Goal: Task Accomplishment & Management: Manage account settings

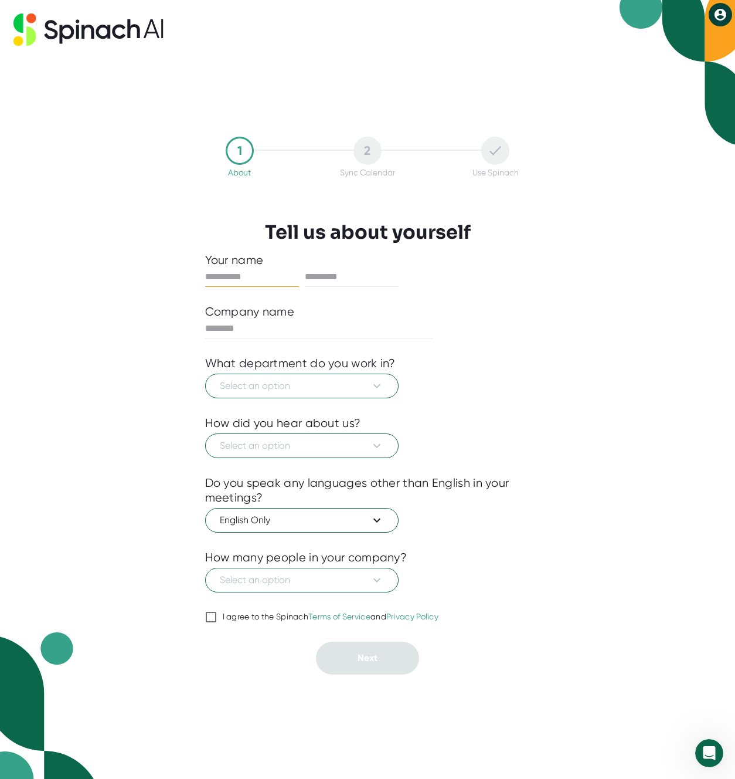
click at [222, 270] on input "text" at bounding box center [252, 276] width 94 height 19
type input "*"
type input "******"
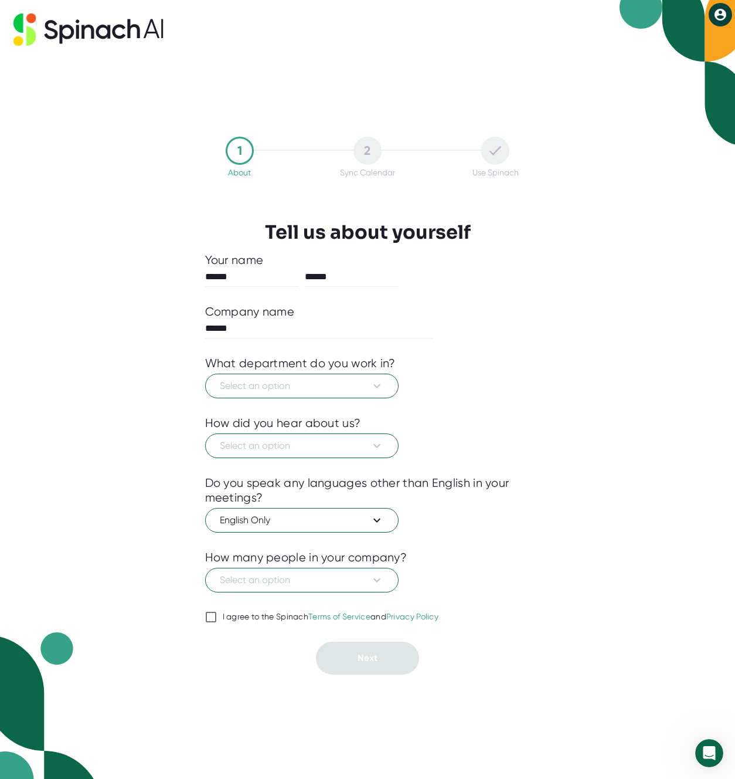
click at [213, 621] on input "I agree to the Spinach Terms of Service and Privacy Policy" at bounding box center [211, 617] width 12 height 14
checkbox input "true"
click at [343, 395] on button "Select an option" at bounding box center [302, 386] width 194 height 25
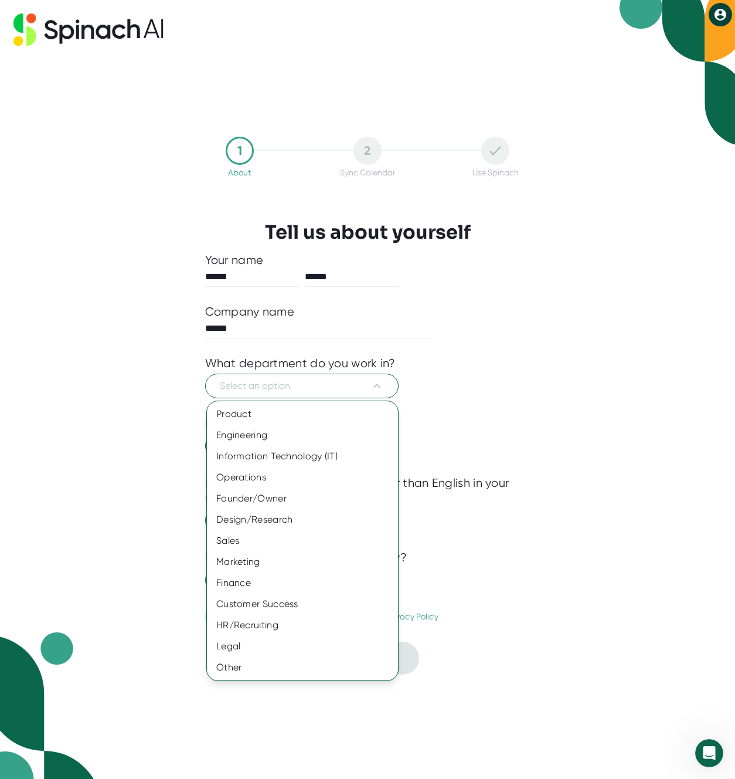
click at [552, 355] on div at bounding box center [367, 389] width 735 height 779
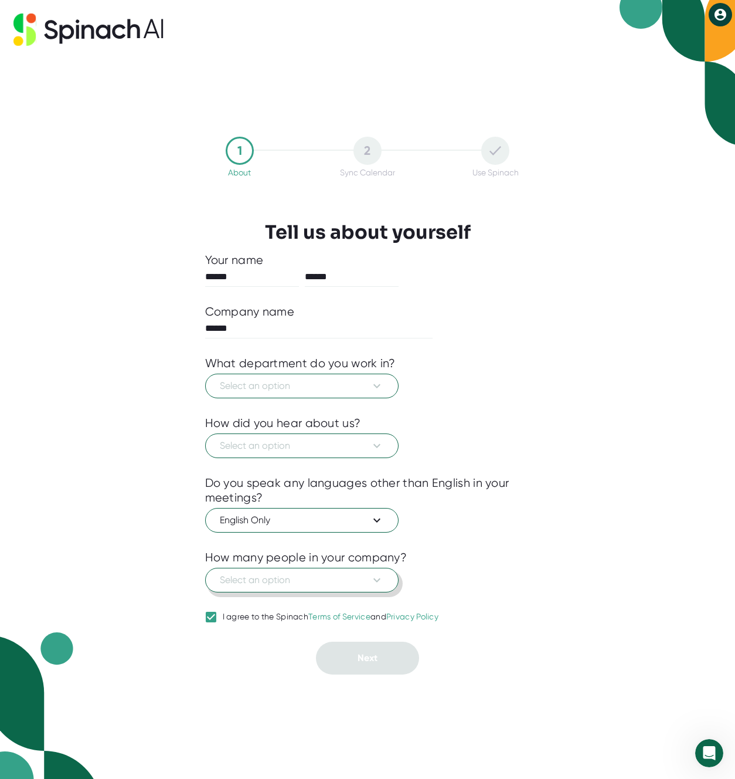
click at [364, 568] on button "Select an option" at bounding box center [302, 580] width 194 height 25
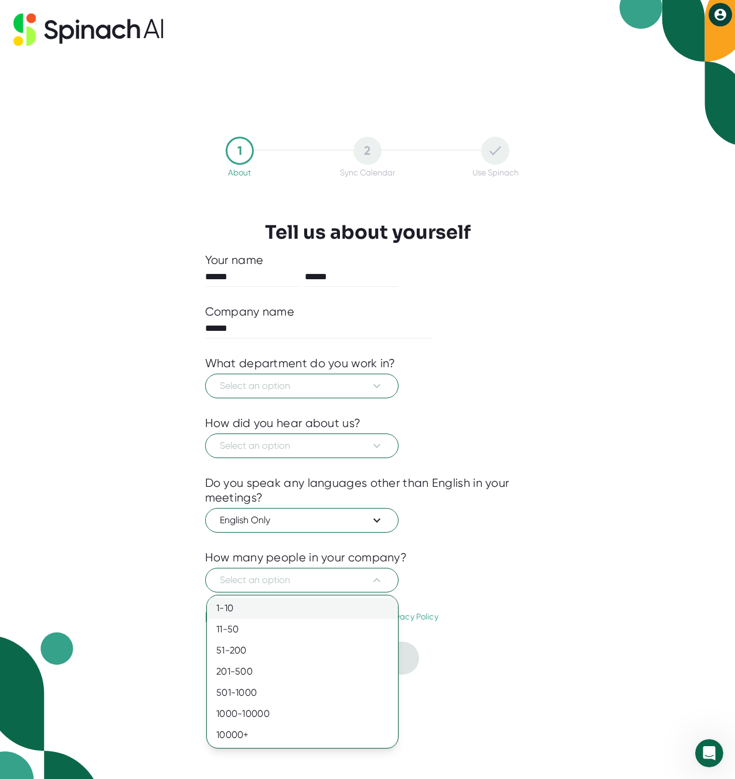
drag, startPoint x: 310, startPoint y: 612, endPoint x: 392, endPoint y: 599, distance: 83.7
click at [310, 612] on div "1-10" at bounding box center [302, 608] width 191 height 21
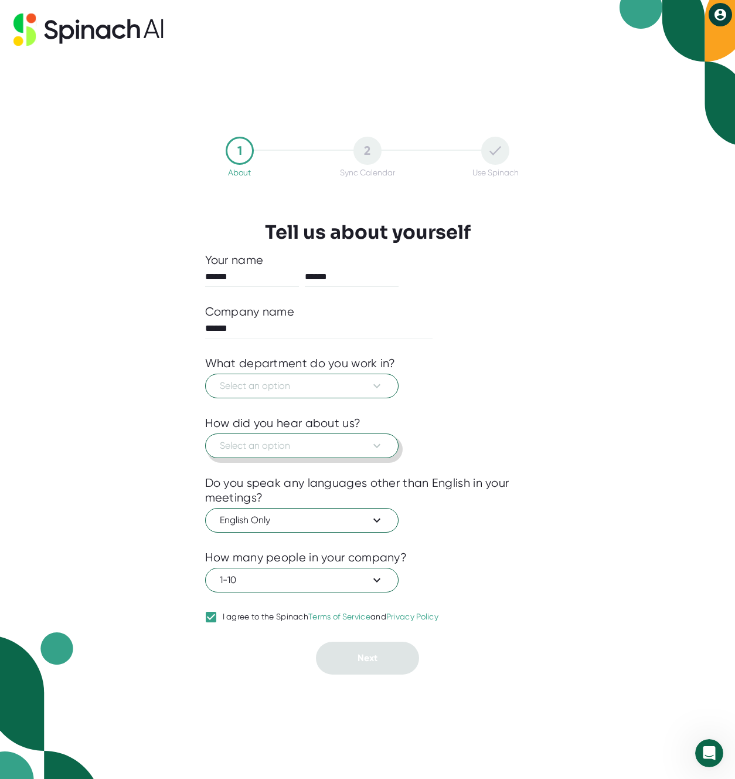
click at [316, 449] on span "Select an option" at bounding box center [302, 446] width 164 height 14
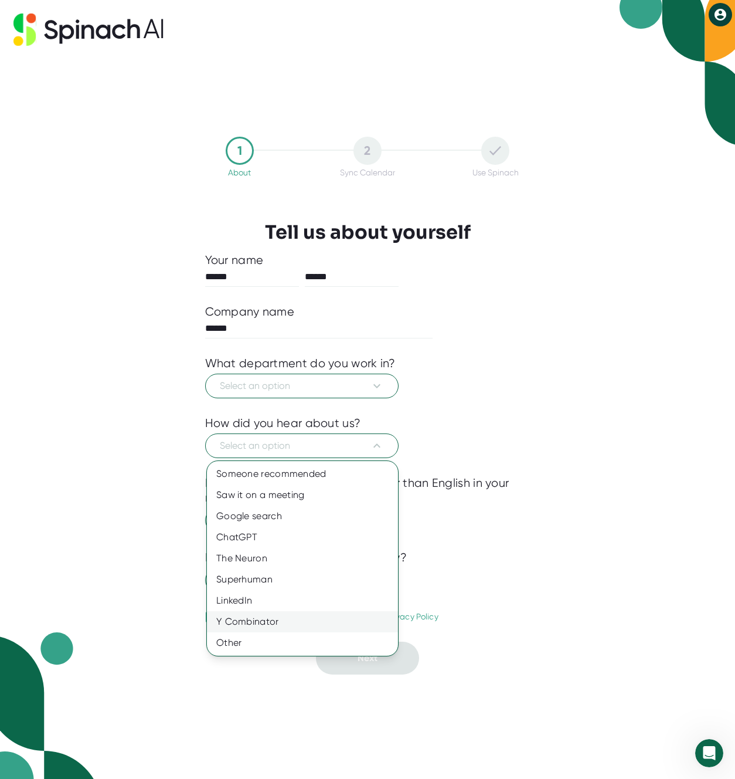
click at [274, 625] on div "Y Combinator" at bounding box center [302, 621] width 191 height 21
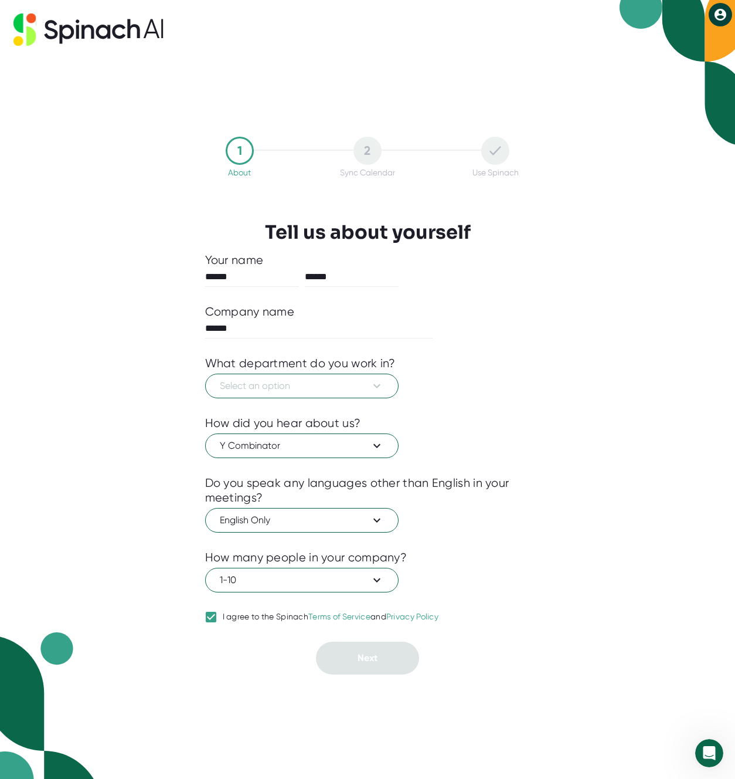
click at [527, 435] on div "Y Combinator" at bounding box center [368, 444] width 326 height 28
click at [340, 396] on button "Select an option" at bounding box center [302, 386] width 194 height 25
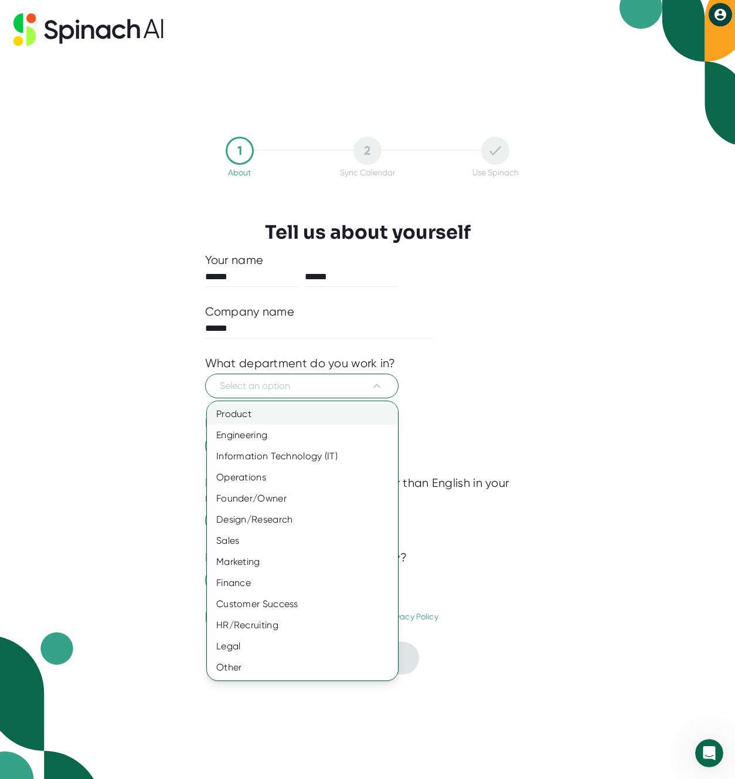
click at [293, 422] on div "Product" at bounding box center [302, 414] width 191 height 21
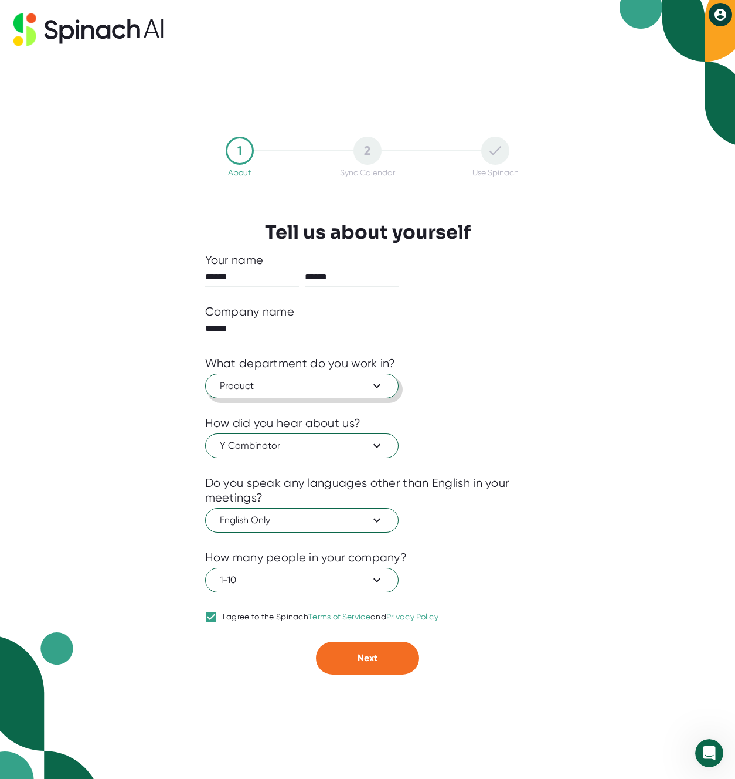
click at [306, 388] on span "Product" at bounding box center [302, 386] width 164 height 14
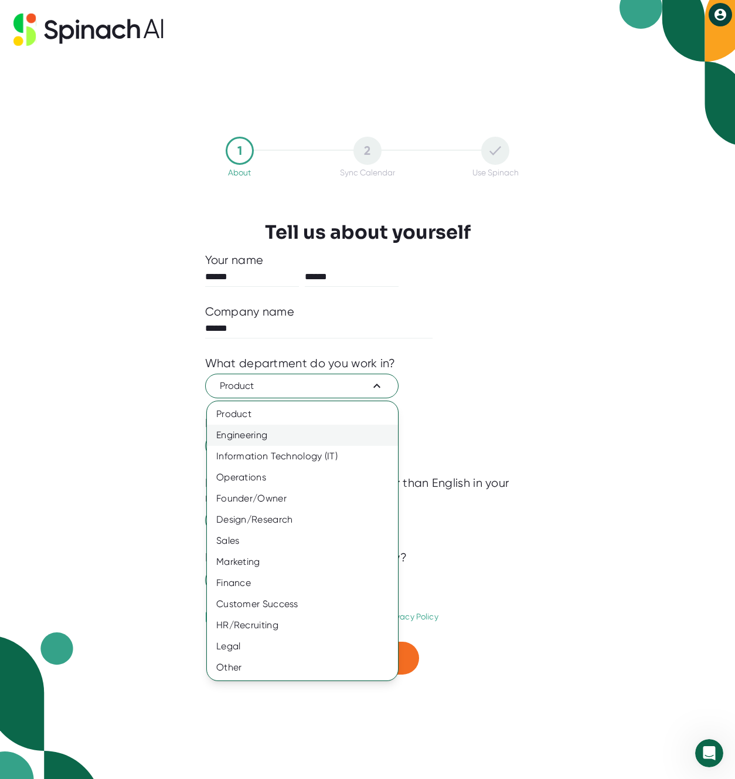
click at [284, 432] on div "Engineering" at bounding box center [302, 435] width 191 height 21
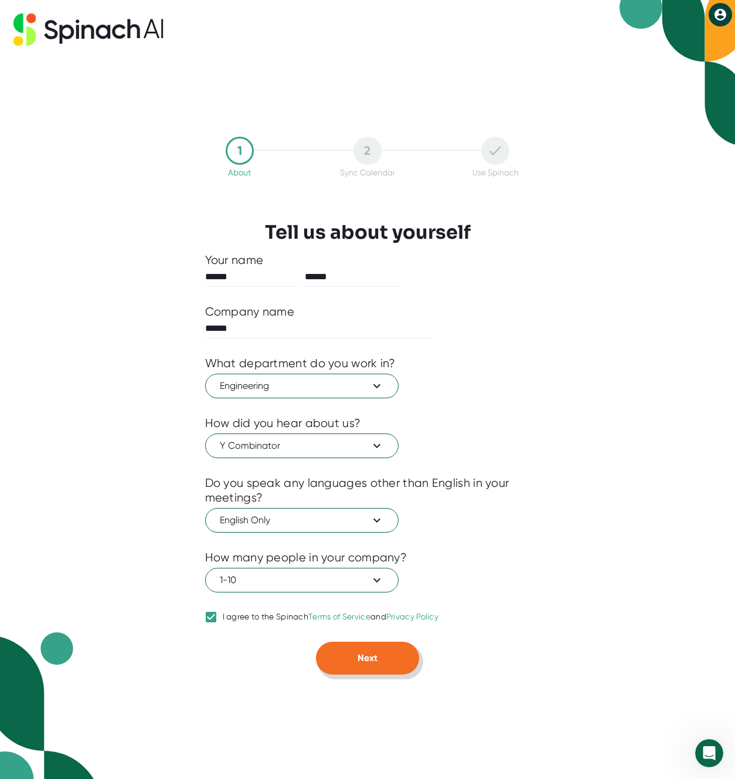
click at [372, 665] on button "Next" at bounding box center [367, 658] width 103 height 33
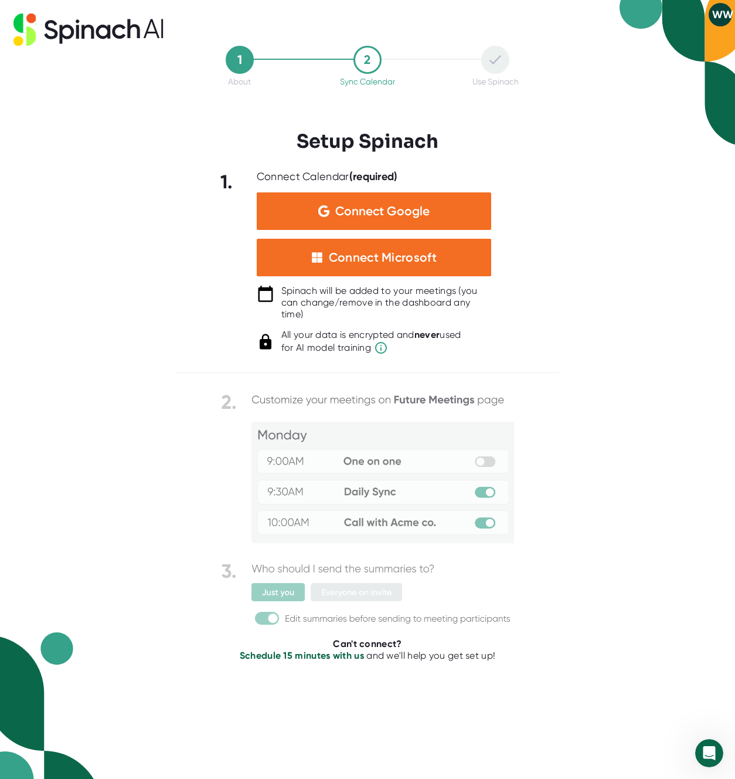
drag, startPoint x: 459, startPoint y: 705, endPoint x: 410, endPoint y: 690, distance: 51.4
click at [459, 705] on div "Can't connect? Schedule 15 minutes with us and we'll help you get set up!" at bounding box center [368, 578] width 384 height 375
click at [439, 665] on div "Can't connect? Schedule 15 minutes with us and we'll help you get set up!" at bounding box center [368, 578] width 384 height 375
click at [504, 659] on div "Schedule 15 minutes with us and we'll help you get set up!" at bounding box center [368, 656] width 384 height 12
drag, startPoint x: 478, startPoint y: 655, endPoint x: 676, endPoint y: 654, distance: 198.2
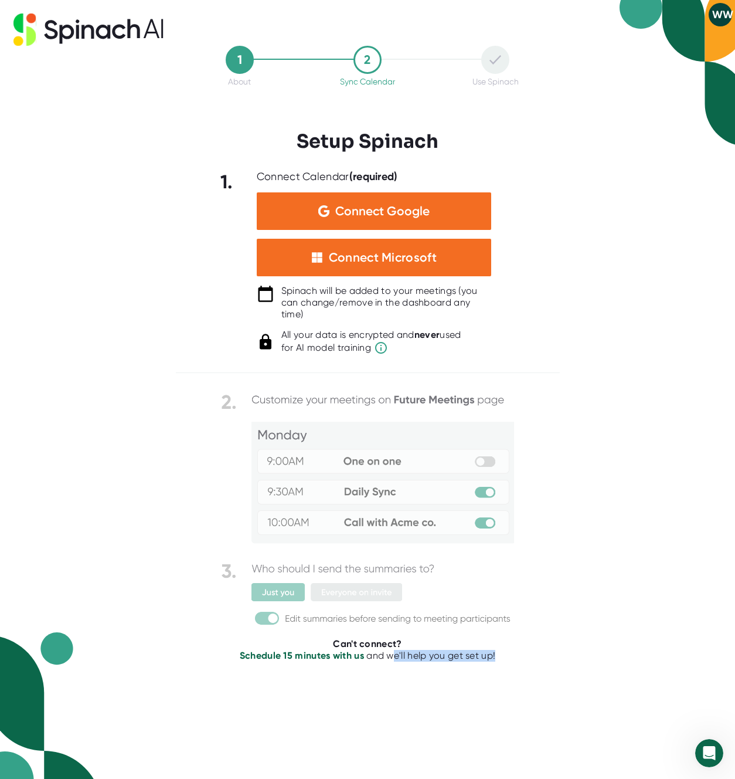
click at [674, 653] on div "1 About 2 Sync Calendar Use Spinach Setup Spinach 1. Connect Calendar (required…" at bounding box center [367, 389] width 735 height 779
click at [670, 656] on div "1 About 2 Sync Calendar Use Spinach Setup Spinach 1. Connect Calendar (required…" at bounding box center [367, 389] width 735 height 779
drag, startPoint x: 60, startPoint y: 652, endPoint x: 165, endPoint y: 680, distance: 108.0
click at [60, 652] on img at bounding box center [51, 705] width 102 height 147
drag, startPoint x: 280, startPoint y: 729, endPoint x: 439, endPoint y: 653, distance: 176.0
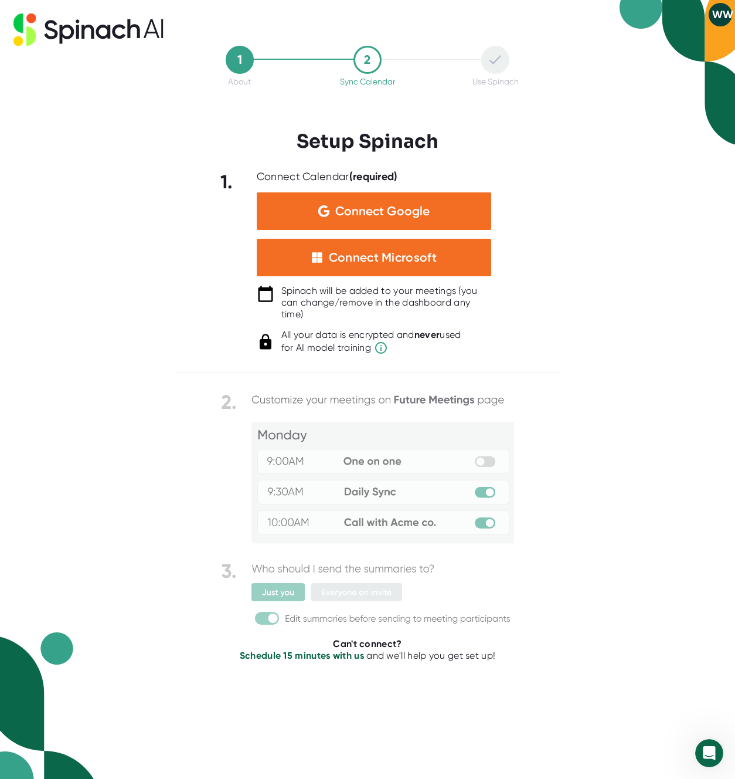
click at [280, 729] on div "Can't connect? Schedule 15 minutes with us and we'll help you get set up!" at bounding box center [368, 578] width 384 height 375
drag, startPoint x: 621, startPoint y: 594, endPoint x: 470, endPoint y: 387, distance: 256.6
click at [621, 594] on div "1 About 2 Sync Calendar Use Spinach Setup Spinach 1. Connect Calendar (required…" at bounding box center [367, 389] width 735 height 779
drag, startPoint x: 433, startPoint y: 344, endPoint x: 394, endPoint y: 340, distance: 38.9
click at [432, 344] on span "for AI model training" at bounding box center [372, 348] width 180 height 14
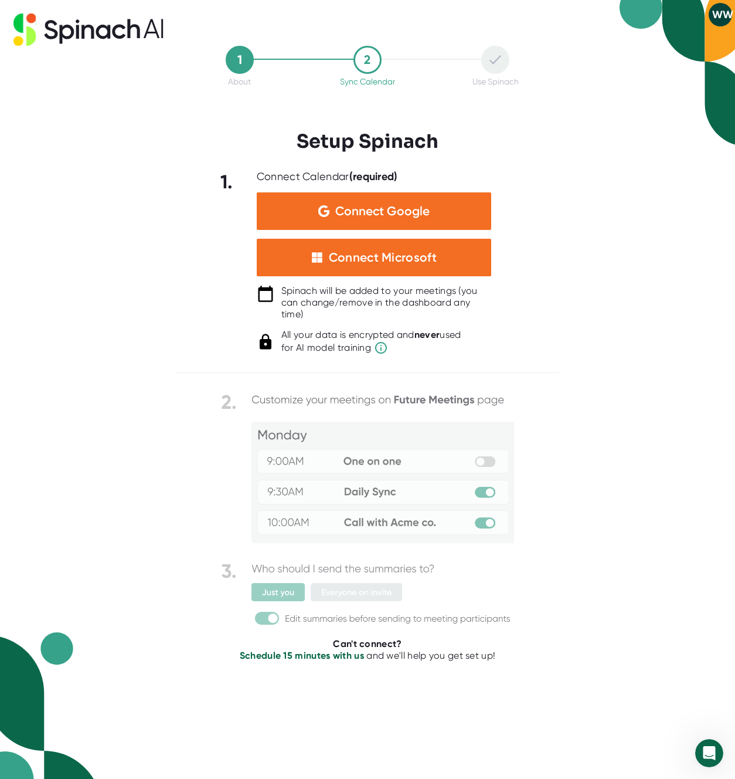
drag, startPoint x: 505, startPoint y: 109, endPoint x: 500, endPoint y: 106, distance: 6.0
click at [504, 109] on div at bounding box center [368, 108] width 384 height 44
drag, startPoint x: 613, startPoint y: 79, endPoint x: 606, endPoint y: 82, distance: 7.3
click at [612, 79] on div "1 About 2 Sync Calendar Use Spinach Setup Spinach 1. Connect Calendar (required…" at bounding box center [367, 389] width 735 height 779
click at [420, 206] on span "Connect Google" at bounding box center [382, 211] width 94 height 12
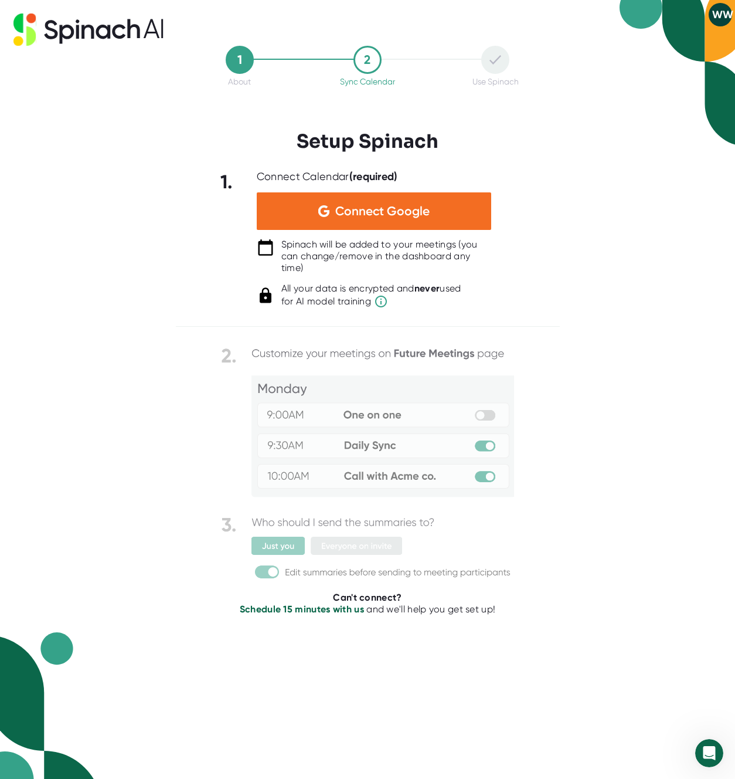
click at [494, 289] on div "1. Connect Calendar (required) Connect Google Spinach will be added to your mee…" at bounding box center [368, 239] width 384 height 138
click at [367, 252] on div "Spinach will be added to your meetings (you can change/remove in the dashboard …" at bounding box center [387, 256] width 210 height 35
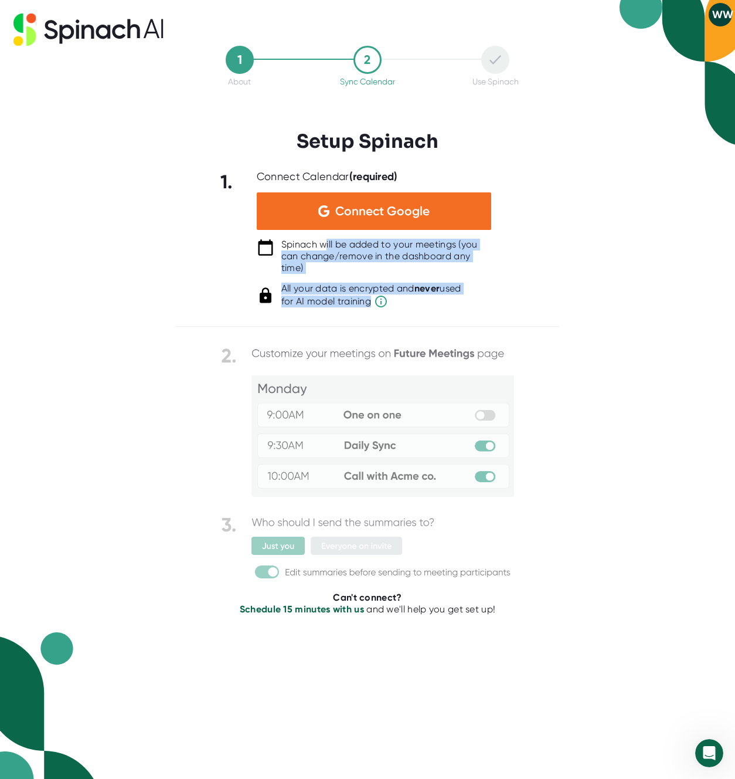
drag, startPoint x: 326, startPoint y: 245, endPoint x: 516, endPoint y: 308, distance: 200.1
click at [511, 307] on div "1. Connect Calendar (required) Connect Google Spinach will be added to your mee…" at bounding box center [368, 239] width 384 height 138
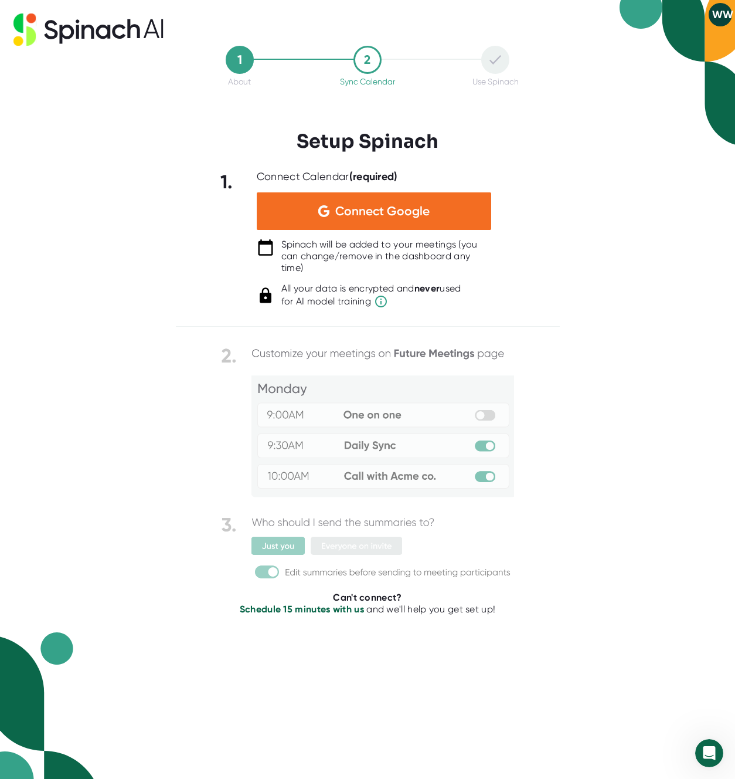
drag, startPoint x: 527, startPoint y: 308, endPoint x: 489, endPoint y: 316, distance: 38.9
click at [527, 308] on div at bounding box center [368, 317] width 384 height 18
click at [322, 398] on img at bounding box center [367, 463] width 293 height 239
click at [319, 402] on img at bounding box center [367, 463] width 293 height 239
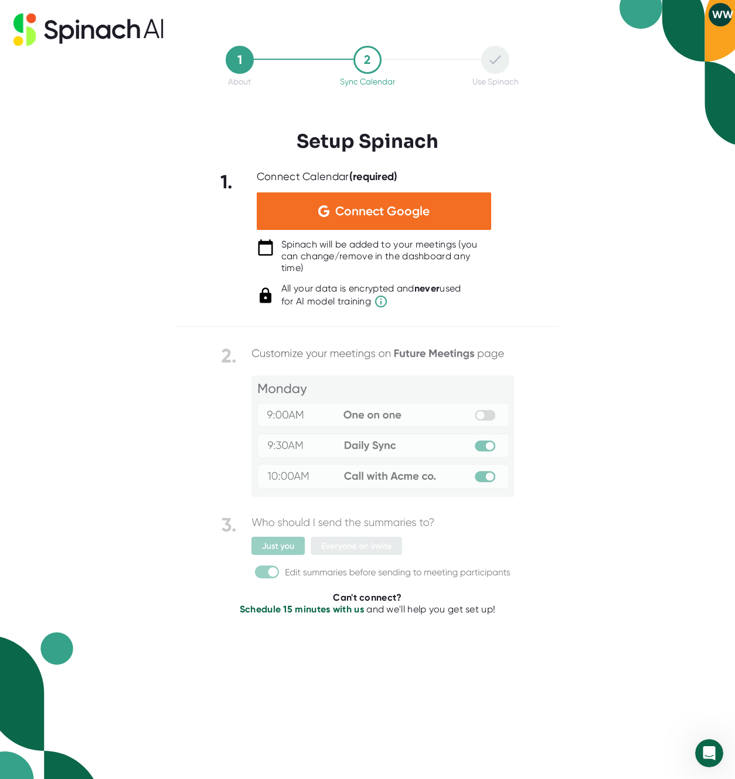
click at [319, 401] on img at bounding box center [367, 463] width 293 height 239
click at [321, 400] on img at bounding box center [367, 463] width 293 height 239
drag, startPoint x: 321, startPoint y: 400, endPoint x: 328, endPoint y: 298, distance: 102.3
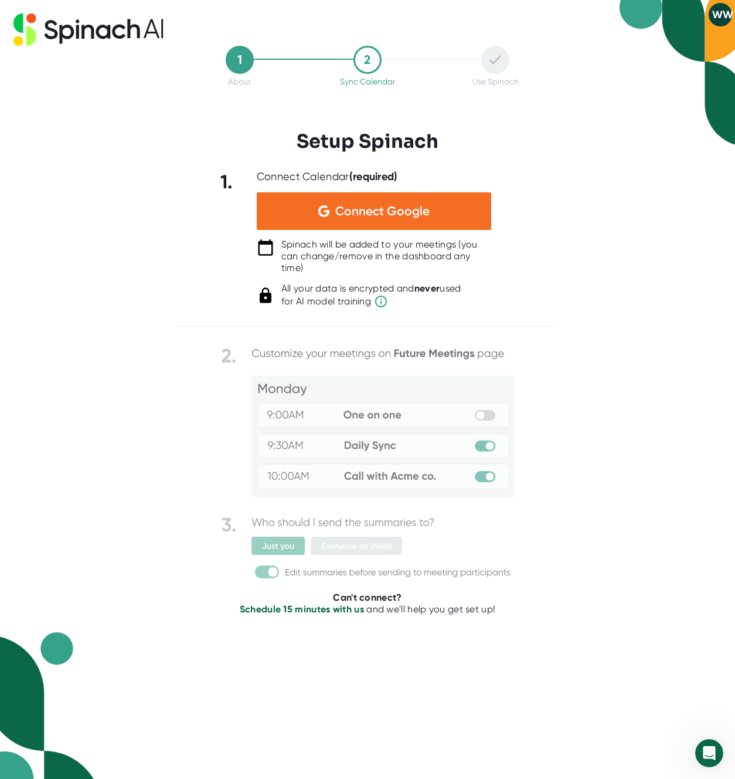
click at [321, 399] on img at bounding box center [367, 463] width 293 height 239
click at [327, 282] on div "Connect Calendar (required) Connect Google Spinach will be added to your meetin…" at bounding box center [374, 239] width 235 height 138
click at [338, 260] on div "Spinach will be added to your meetings (you can change/remove in the dashboard …" at bounding box center [387, 256] width 210 height 35
drag, startPoint x: 415, startPoint y: 262, endPoint x: 404, endPoint y: 260, distance: 11.3
click at [415, 262] on div "Spinach will be added to your meetings (you can change/remove in the dashboard …" at bounding box center [387, 256] width 210 height 35
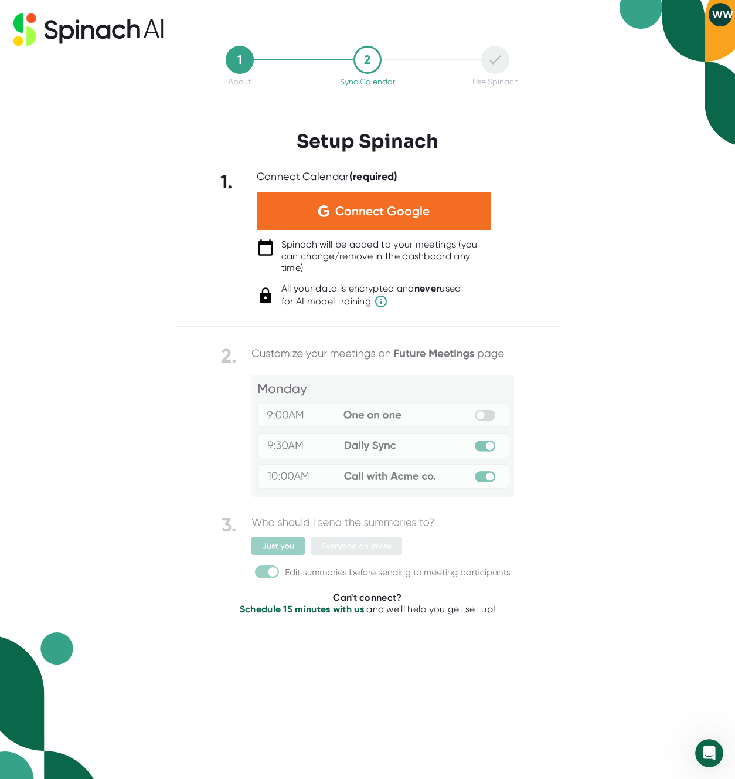
drag, startPoint x: 365, startPoint y: 255, endPoint x: 340, endPoint y: 254, distance: 25.8
click at [365, 255] on div "Spinach will be added to your meetings (you can change/remove in the dashboard …" at bounding box center [387, 256] width 210 height 35
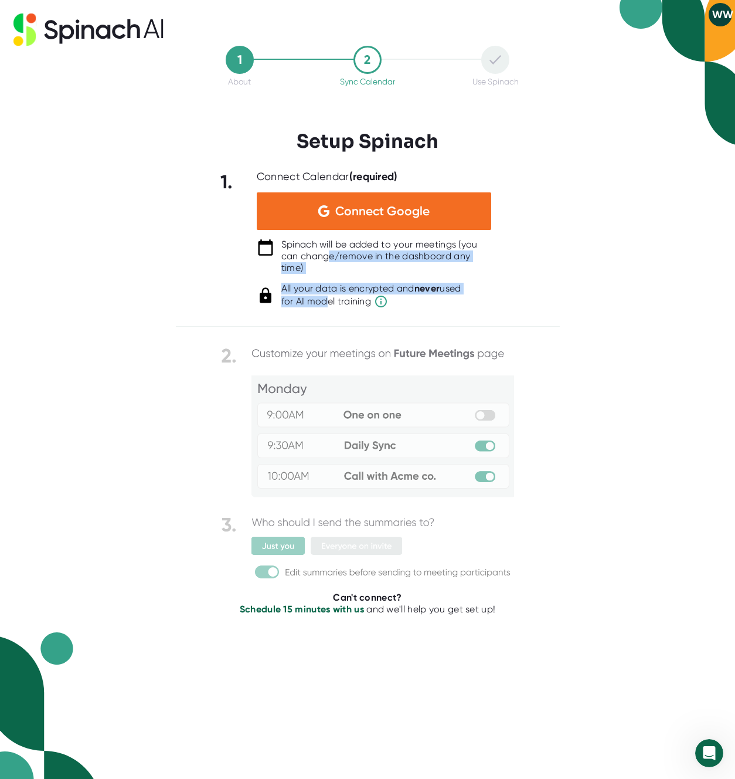
drag, startPoint x: 327, startPoint y: 259, endPoint x: 324, endPoint y: 307, distance: 48.2
click at [324, 307] on div "Connect Calendar (required) Connect Google Spinach will be added to your meetin…" at bounding box center [374, 239] width 235 height 138
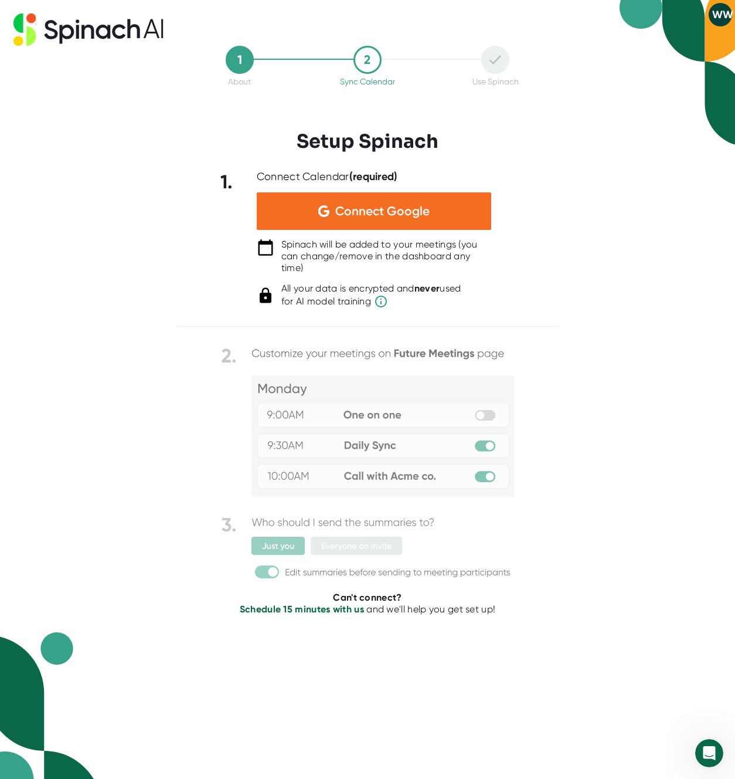
click at [336, 272] on div "Spinach will be added to your meetings (you can change/remove in the dashboard …" at bounding box center [387, 256] width 210 height 35
click at [315, 228] on div "Connect Google" at bounding box center [374, 211] width 235 height 38
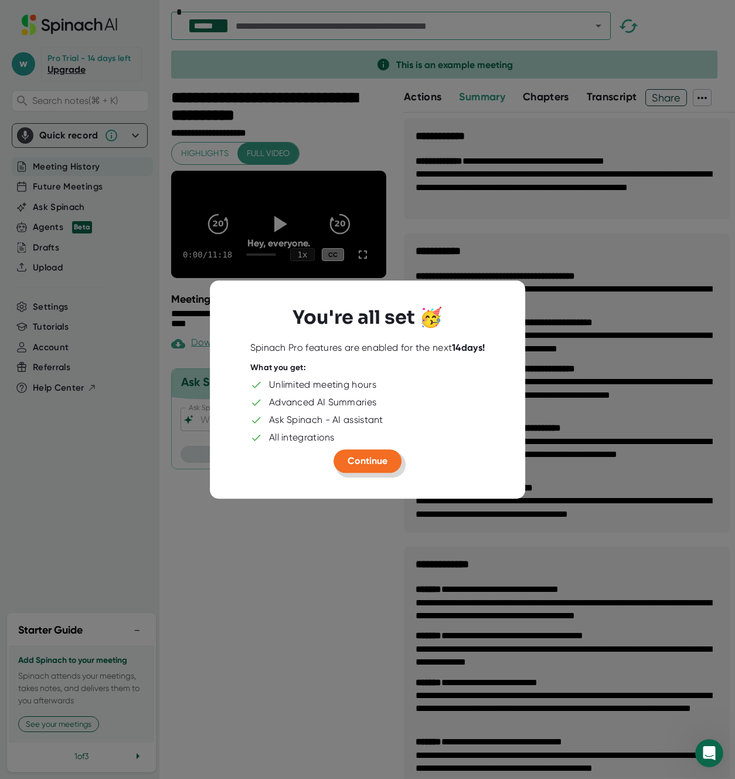
click at [364, 459] on span "Continue" at bounding box center [368, 460] width 40 height 11
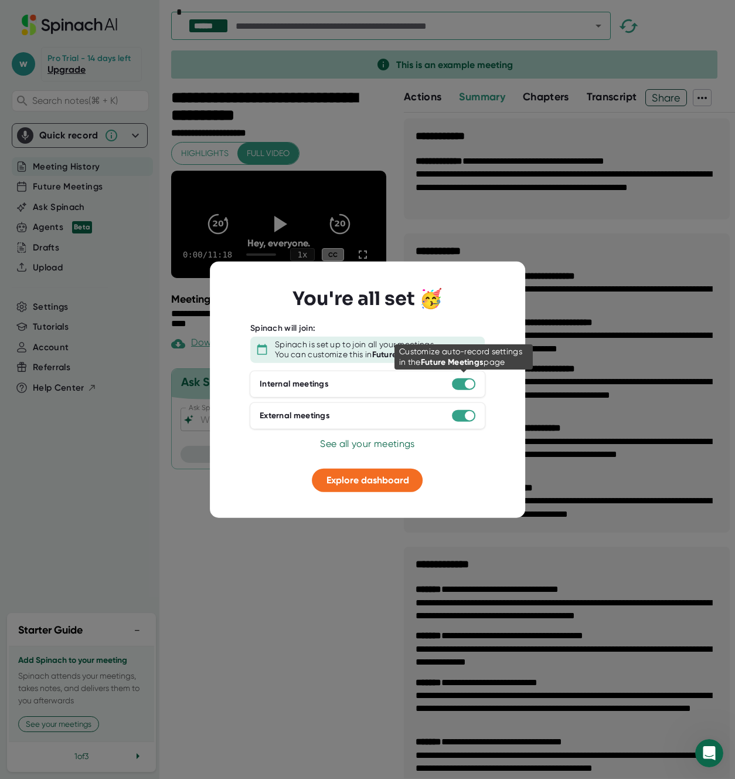
click at [466, 382] on div at bounding box center [469, 383] width 9 height 9
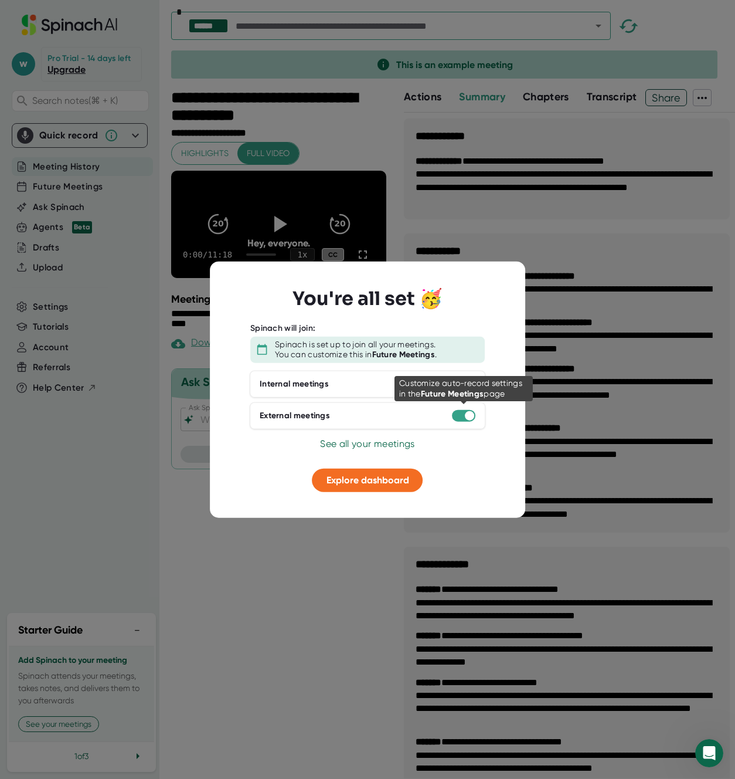
click at [465, 417] on div at bounding box center [469, 415] width 9 height 9
click at [472, 377] on div "Internal meetings" at bounding box center [368, 383] width 236 height 27
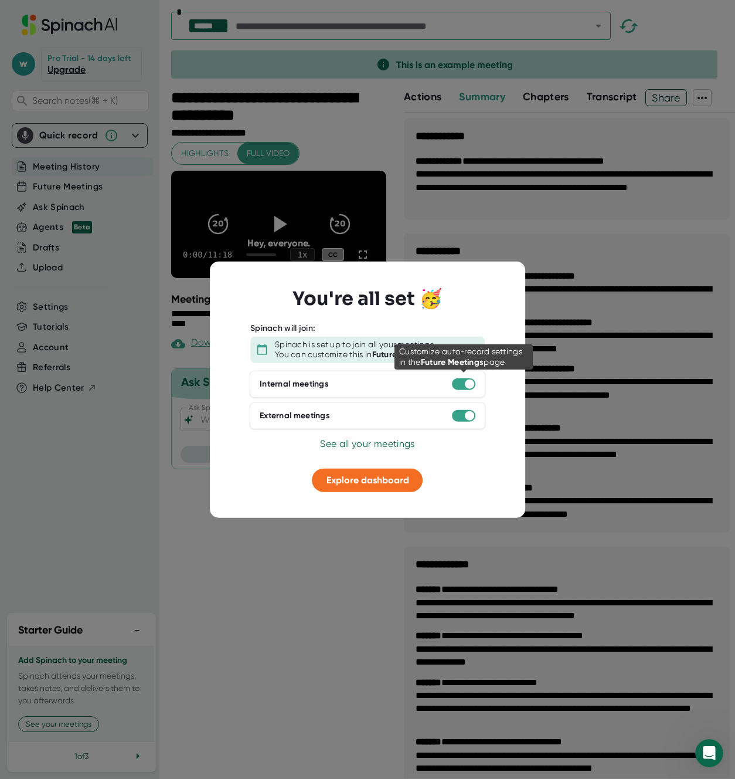
click at [469, 382] on div at bounding box center [469, 383] width 9 height 9
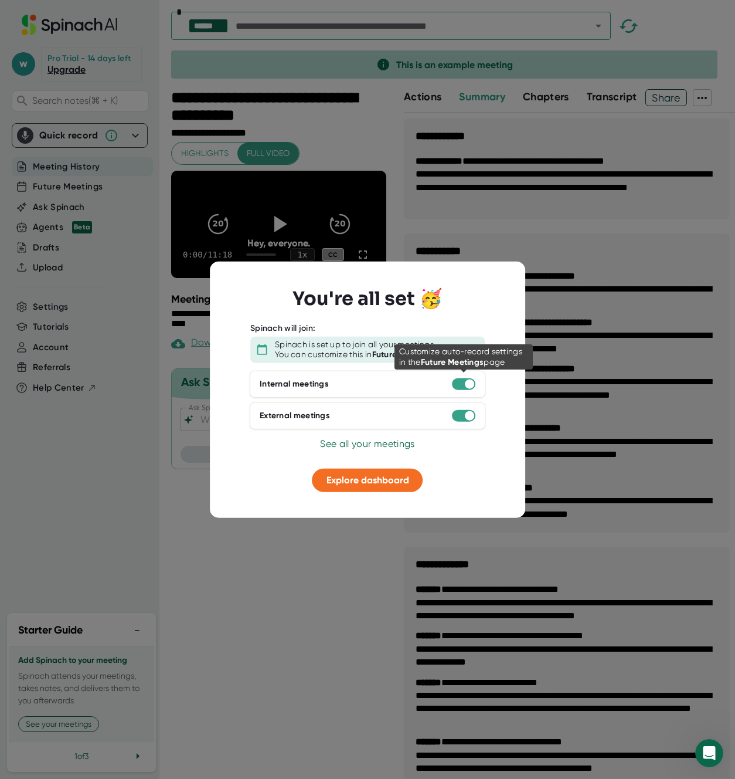
drag, startPoint x: 469, startPoint y: 382, endPoint x: 457, endPoint y: 374, distance: 14.5
click at [469, 382] on div at bounding box center [469, 383] width 9 height 9
click at [362, 447] on span "See all your meetings" at bounding box center [367, 443] width 94 height 11
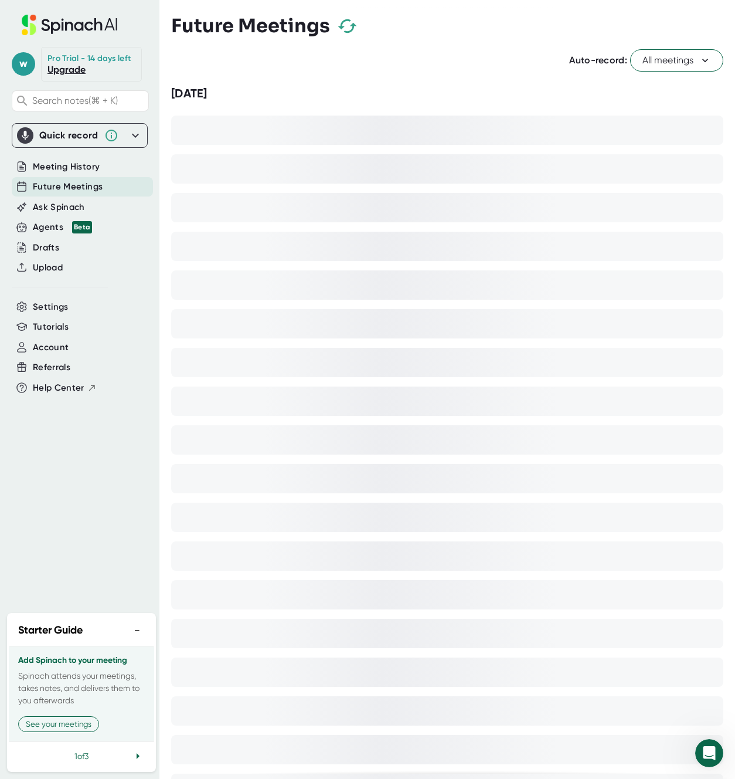
click at [308, 52] on div "Auto-record: All meetings" at bounding box center [447, 60] width 552 height 22
drag, startPoint x: 548, startPoint y: 38, endPoint x: 377, endPoint y: 39, distance: 171.3
click at [546, 38] on div "Future Meetings" at bounding box center [447, 26] width 552 height 35
click at [66, 22] on icon at bounding box center [69, 26] width 8 height 9
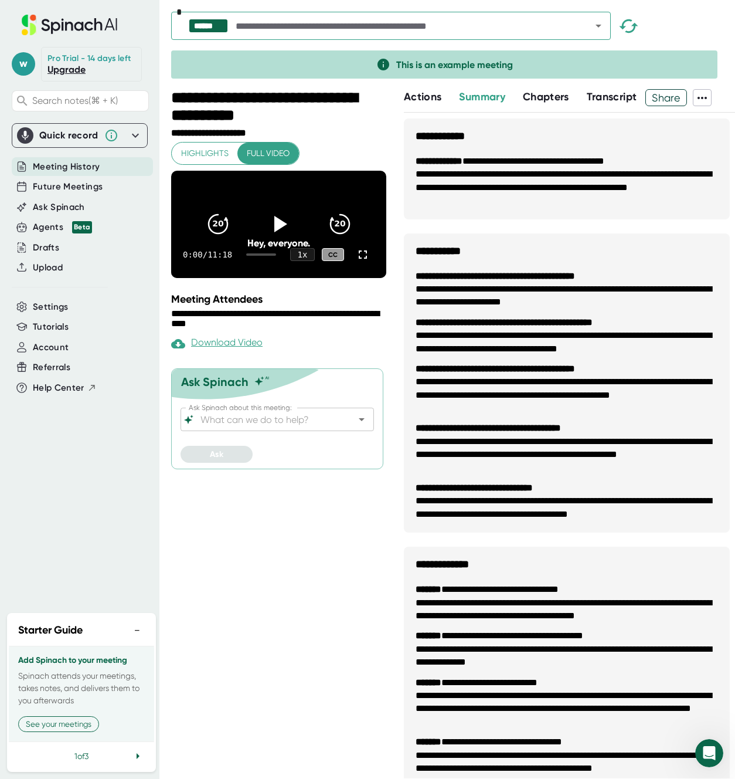
click at [85, 20] on icon at bounding box center [69, 25] width 157 height 21
drag, startPoint x: 71, startPoint y: 561, endPoint x: 83, endPoint y: 543, distance: 21.6
click at [72, 560] on div "w Pro Trial - 14 days left Upgrade Search notes (⌘ + K) Quick record Include ta…" at bounding box center [80, 303] width 160 height 606
click at [47, 351] on span "Account" at bounding box center [51, 347] width 36 height 13
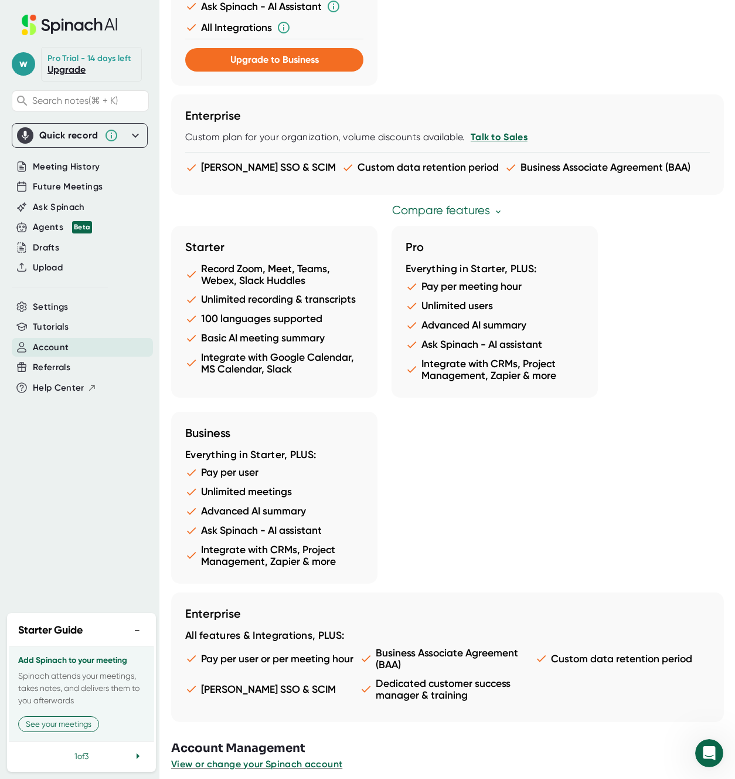
scroll to position [752, 0]
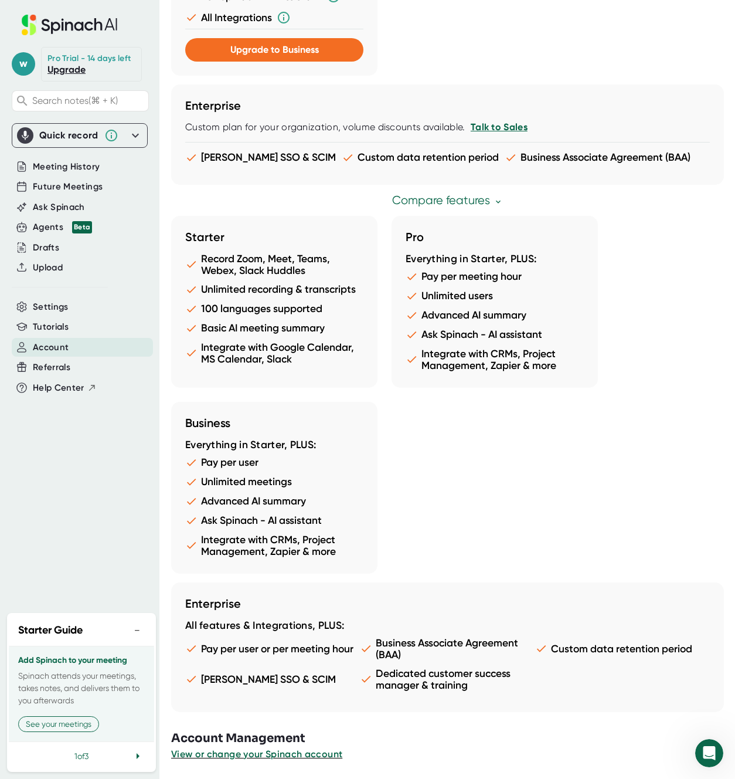
click at [133, 625] on button "−" at bounding box center [137, 630] width 15 height 17
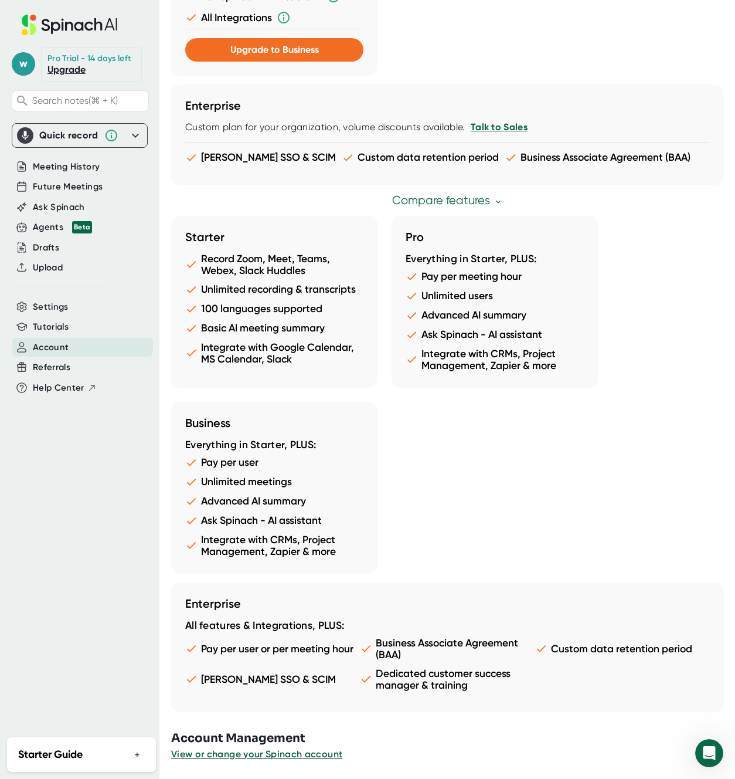
click at [108, 595] on div "w Pro Trial - 14 days left Upgrade Search notes (⌘ + K) Quick record Include ta…" at bounding box center [80, 365] width 160 height 730
click at [56, 308] on span "Settings" at bounding box center [51, 306] width 36 height 13
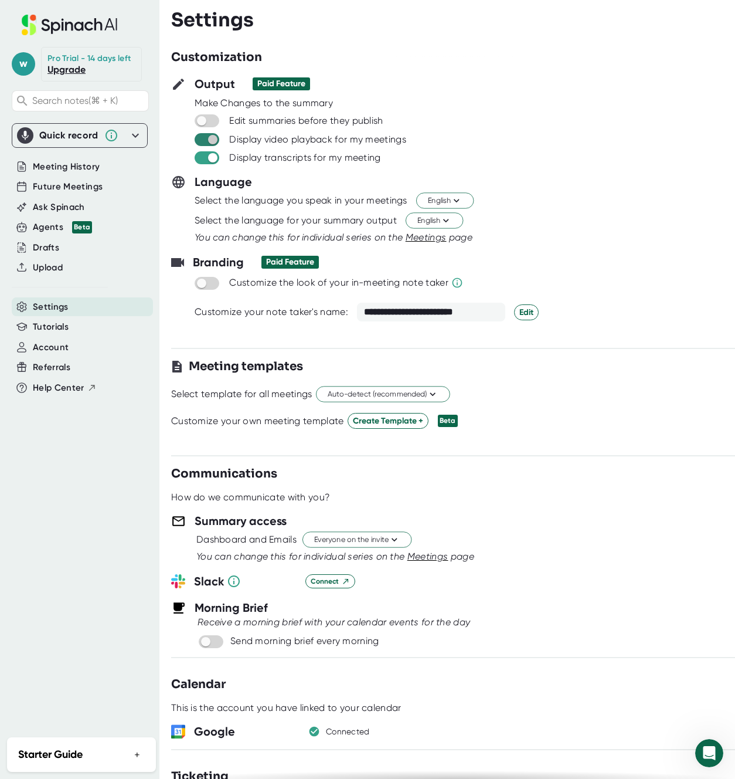
click at [212, 144] on input "checkbox" at bounding box center [212, 139] width 33 height 11
checkbox input "true"
click at [210, 161] on input "checkbox" at bounding box center [212, 157] width 33 height 11
checkbox input "true"
checkbox input "false"
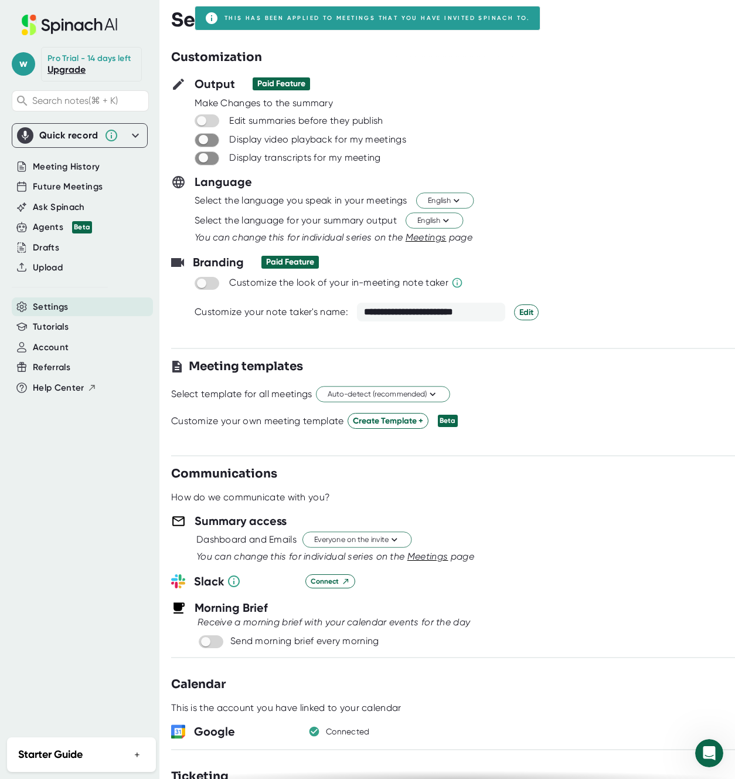
checkbox input "false"
click at [547, 21] on div "Settings" at bounding box center [453, 20] width 564 height 22
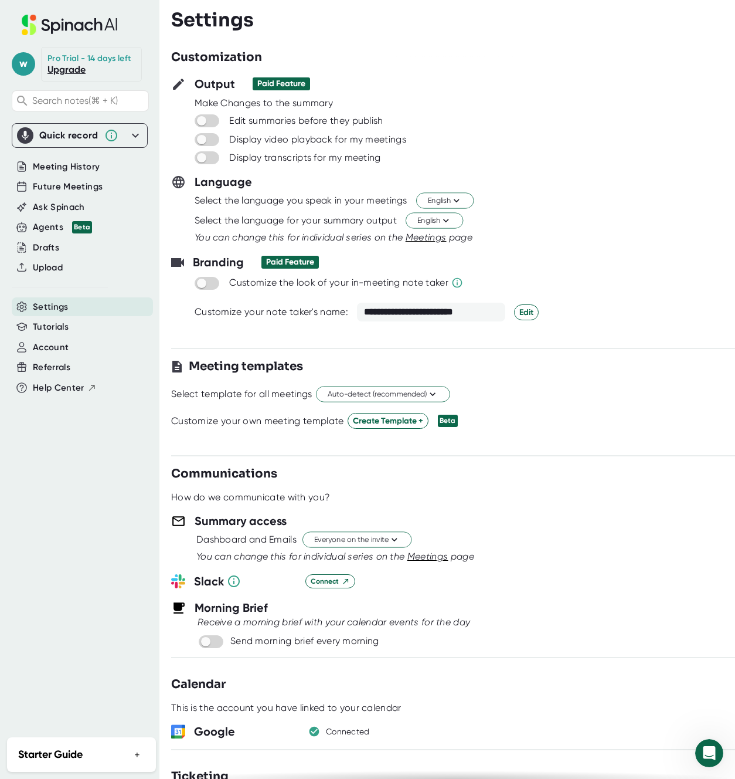
click at [59, 19] on icon at bounding box center [69, 25] width 157 height 21
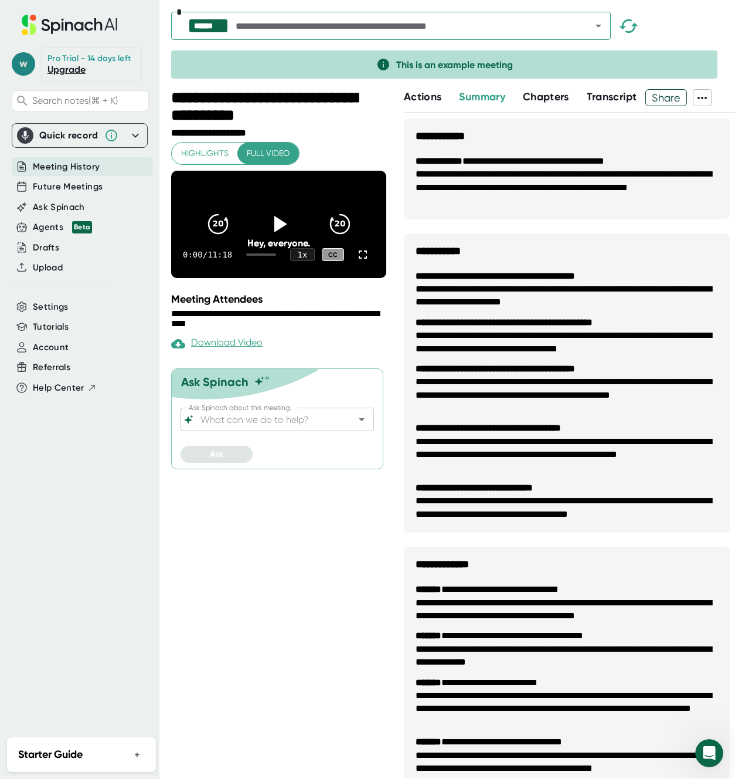
click at [23, 62] on span "w" at bounding box center [23, 63] width 23 height 23
